Goal: Entertainment & Leisure: Consume media (video, audio)

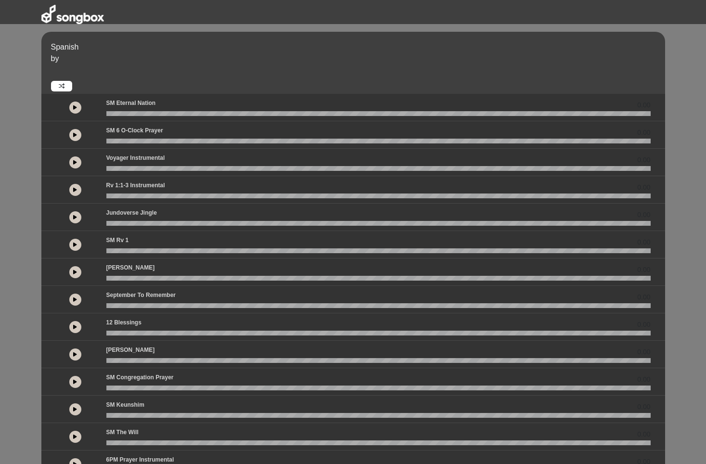
click at [76, 160] on icon at bounding box center [75, 162] width 4 height 5
click at [76, 160] on icon at bounding box center [75, 162] width 3 height 5
click at [76, 160] on icon at bounding box center [75, 162] width 4 height 5
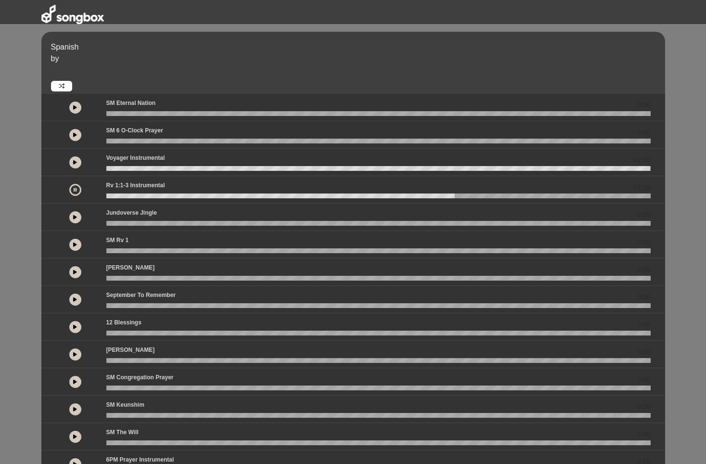
click at [73, 105] on icon at bounding box center [75, 107] width 4 height 5
drag, startPoint x: 109, startPoint y: 113, endPoint x: 102, endPoint y: 114, distance: 6.8
click at [102, 114] on div at bounding box center [379, 113] width 556 height 5
click at [108, 114] on wave at bounding box center [378, 113] width 545 height 5
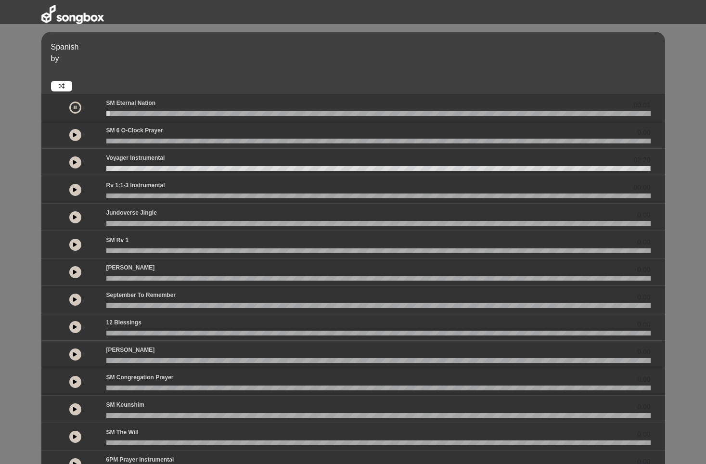
click at [74, 110] on button at bounding box center [75, 108] width 12 height 12
drag, startPoint x: 111, startPoint y: 115, endPoint x: 104, endPoint y: 115, distance: 7.2
click at [104, 115] on div at bounding box center [379, 113] width 556 height 5
click at [106, 115] on wave at bounding box center [378, 113] width 545 height 5
click at [76, 107] on icon at bounding box center [75, 107] width 4 height 5
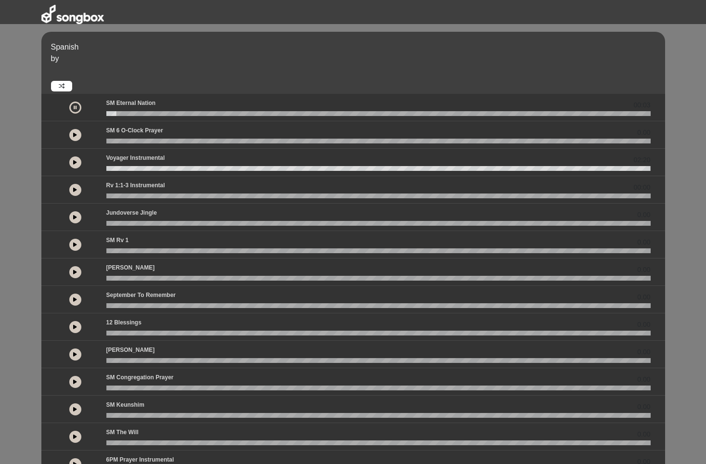
click at [69, 137] on button at bounding box center [75, 135] width 12 height 12
click at [75, 108] on icon at bounding box center [75, 107] width 4 height 5
click at [74, 108] on icon at bounding box center [75, 107] width 3 height 5
click at [107, 115] on wave at bounding box center [378, 113] width 545 height 5
click at [76, 105] on icon at bounding box center [75, 107] width 4 height 5
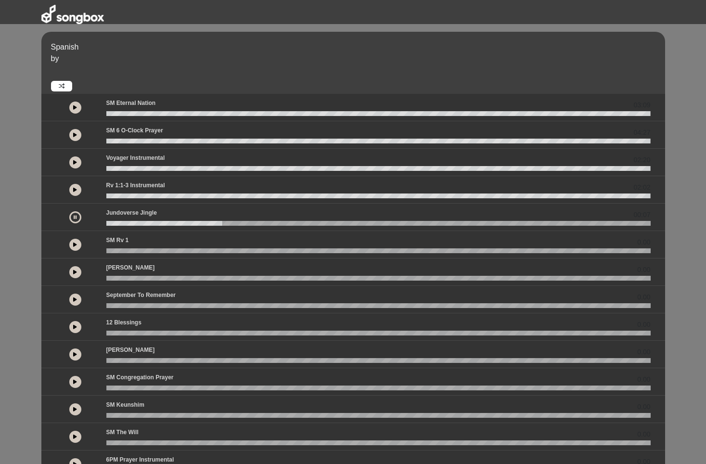
click at [74, 245] on icon at bounding box center [75, 244] width 4 height 5
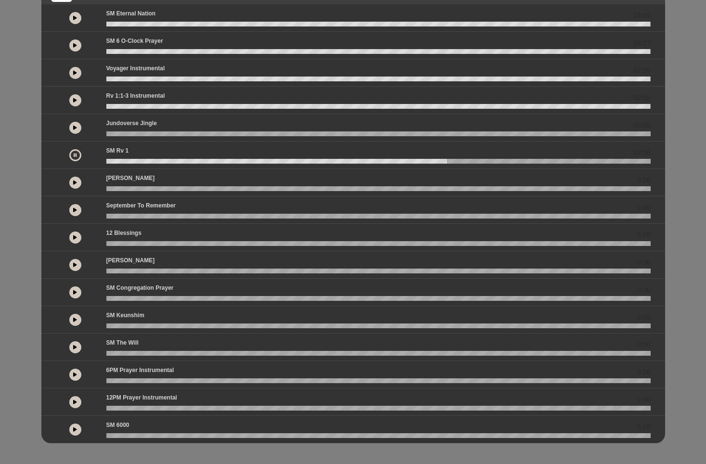
scroll to position [92, 0]
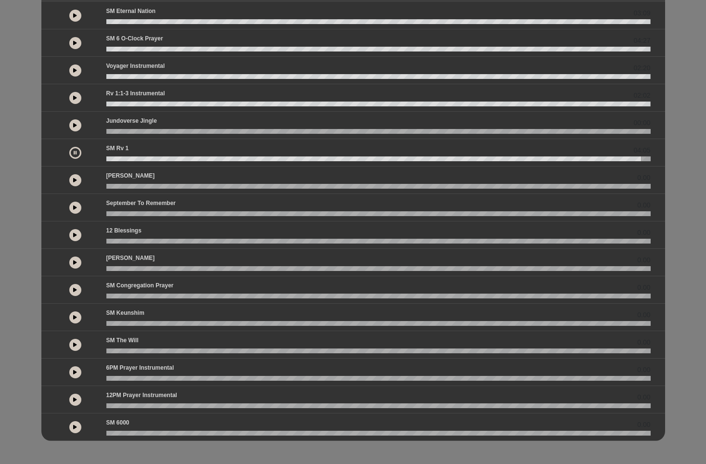
click at [74, 373] on icon at bounding box center [75, 372] width 4 height 5
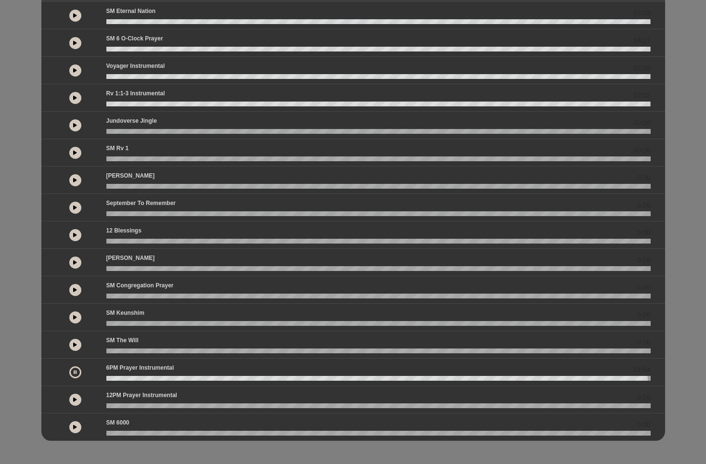
click at [75, 401] on icon at bounding box center [75, 399] width 4 height 5
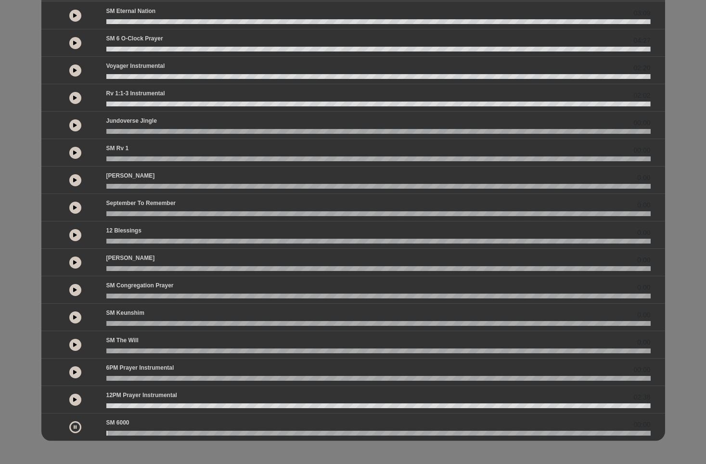
click at [74, 426] on icon at bounding box center [75, 427] width 3 height 5
